Goal: Information Seeking & Learning: Learn about a topic

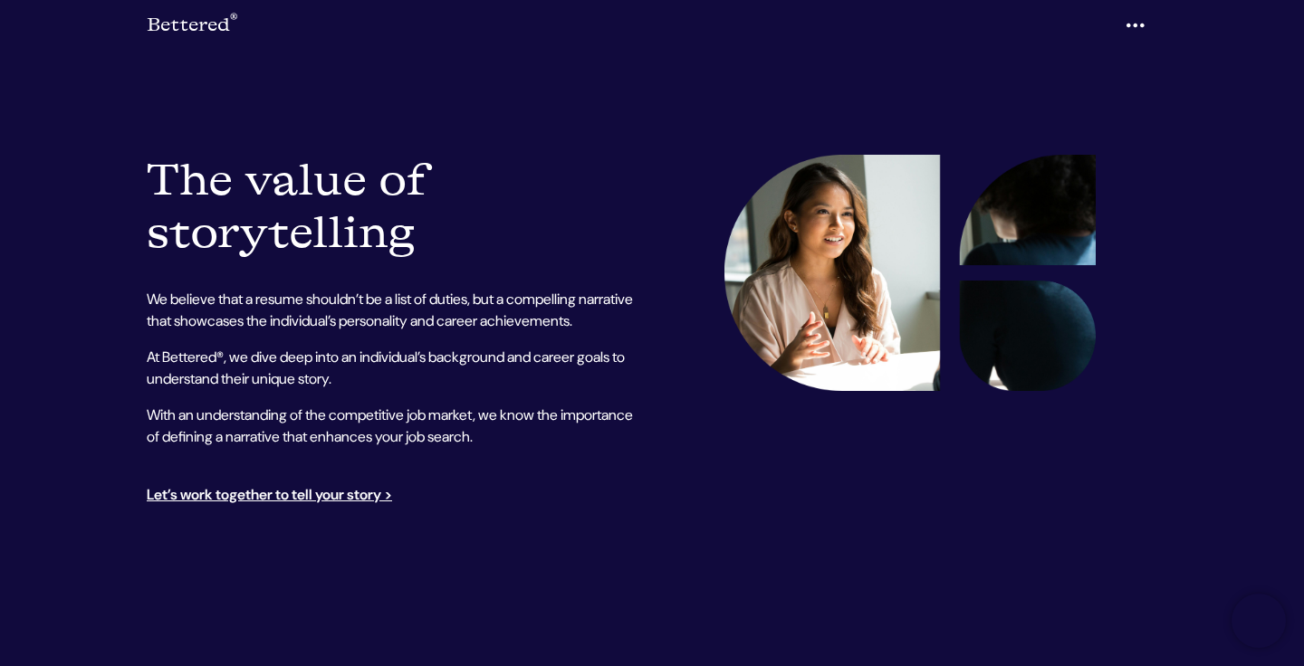
scroll to position [1333, 0]
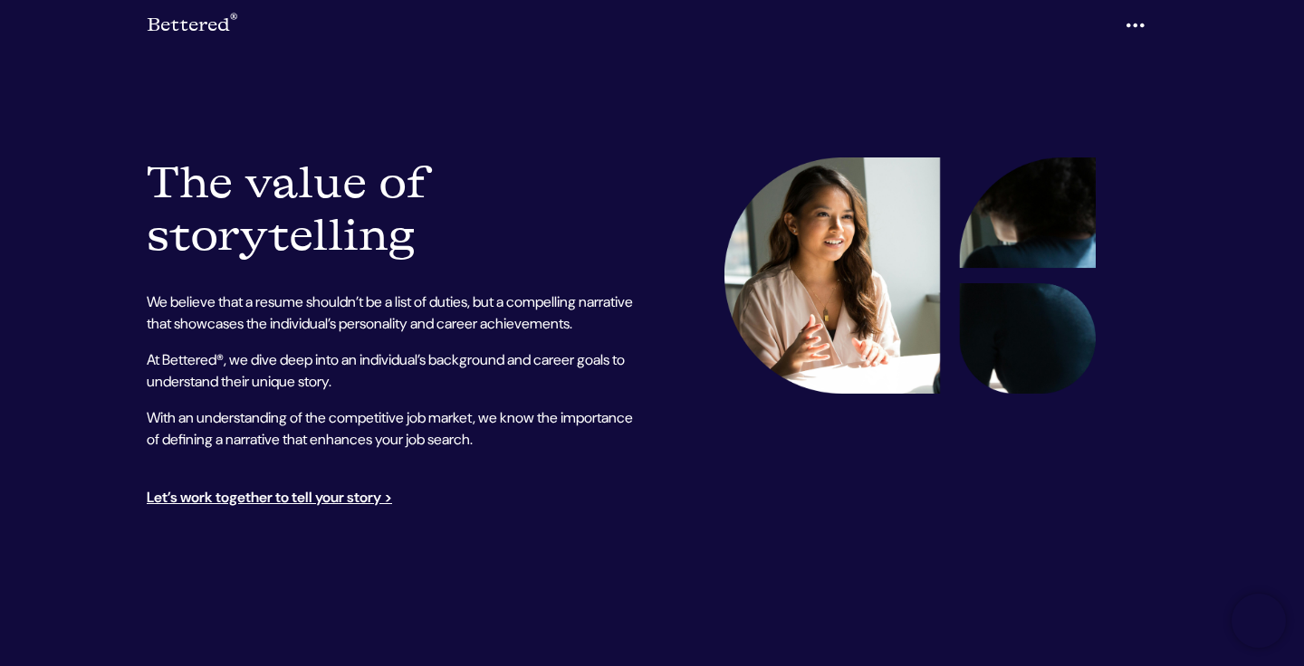
click at [428, 449] on p "With an understanding of the competitive job market, we know the importance of …" at bounding box center [394, 428] width 494 height 43
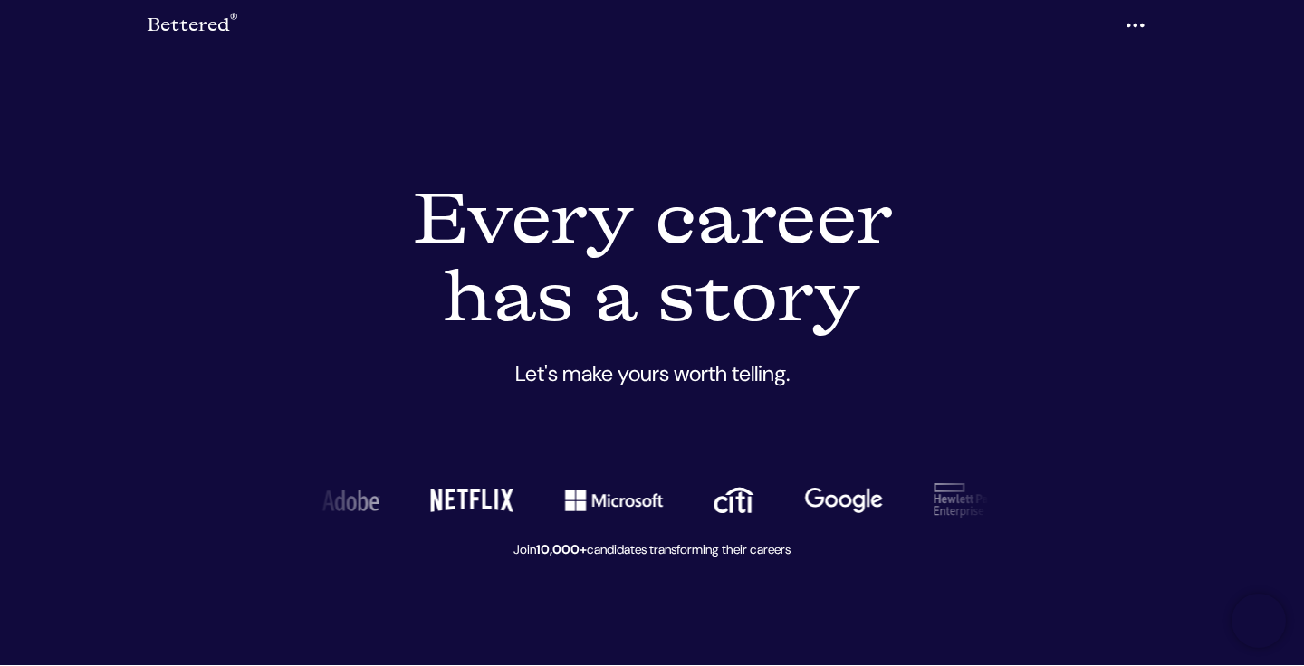
scroll to position [0, 0]
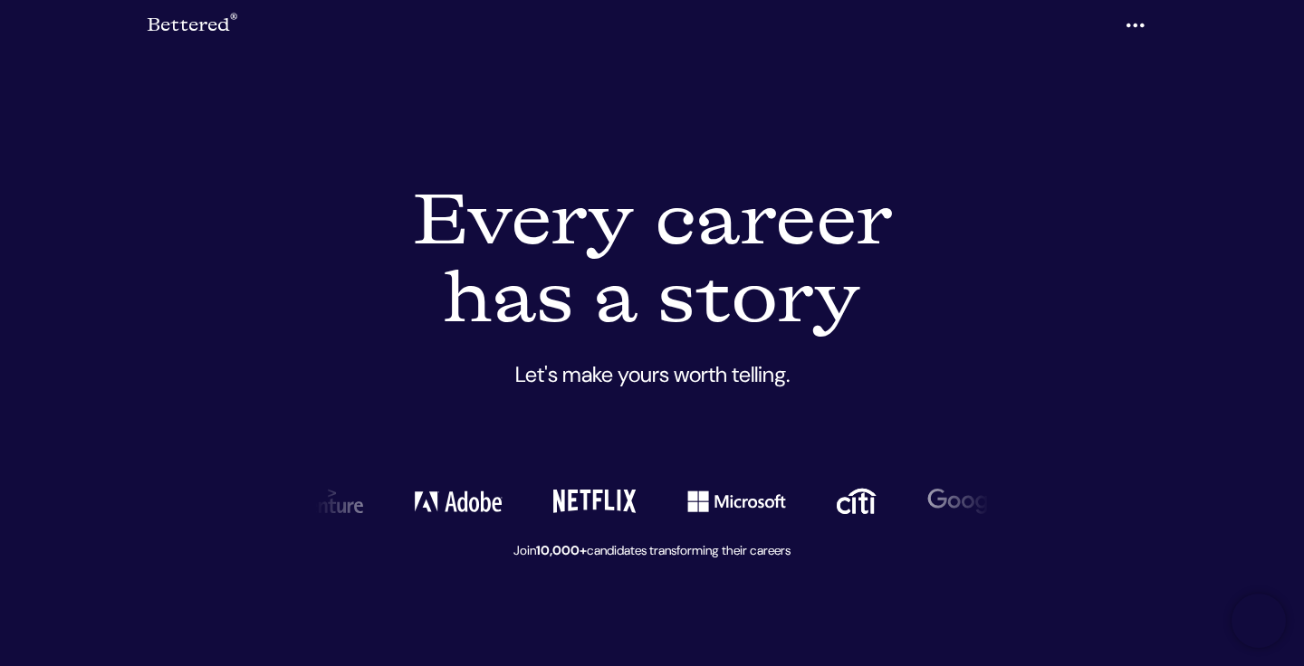
click at [1131, 24] on icon "button" at bounding box center [1135, 26] width 22 height 28
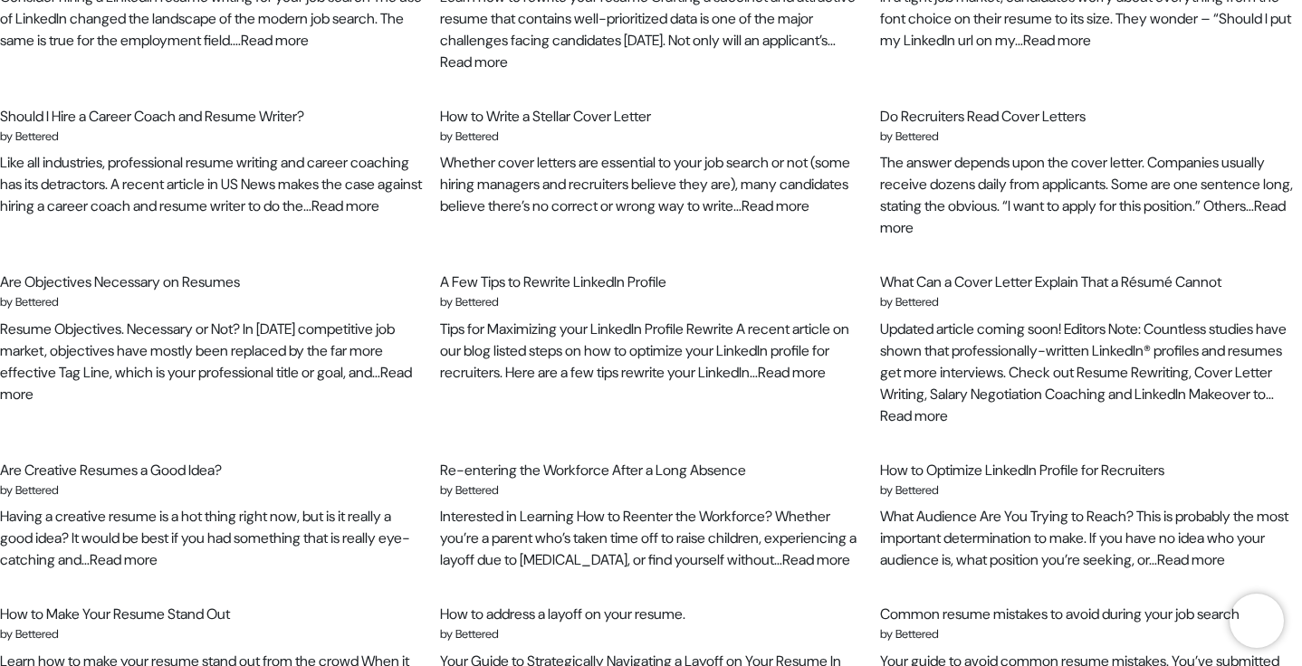
scroll to position [137, 0]
